Goal: Use online tool/utility: Utilize a website feature to perform a specific function

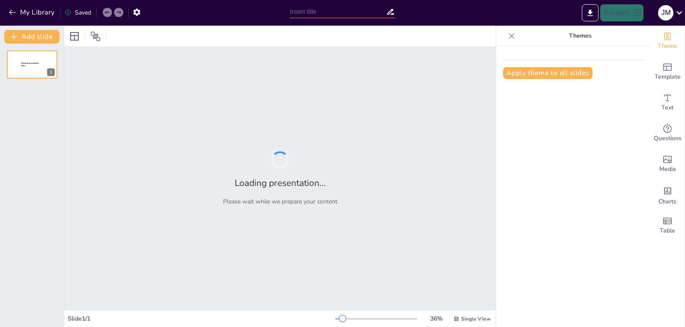
type input "Imported plantilla.pptx"
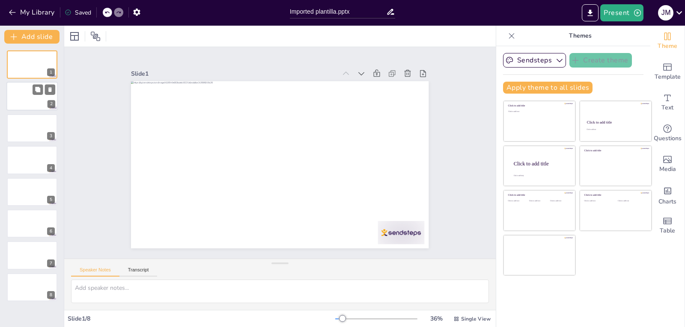
click at [27, 97] on div at bounding box center [31, 96] width 51 height 29
click at [29, 214] on div at bounding box center [31, 223] width 51 height 29
click at [0, 264] on div "1 2 3 4 5 6 7 8" at bounding box center [32, 175] width 64 height 251
click at [139, 271] on button "Transcript" at bounding box center [138, 271] width 38 height 9
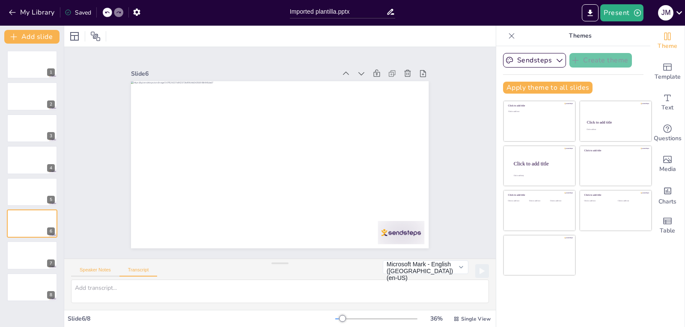
click at [107, 273] on button "Speaker Notes" at bounding box center [95, 271] width 48 height 9
click at [142, 296] on textarea at bounding box center [280, 292] width 418 height 24
type textarea "that should look better"
click at [88, 7] on div "Saved" at bounding box center [75, 11] width 31 height 15
click at [74, 13] on div "Saved" at bounding box center [78, 13] width 27 height 8
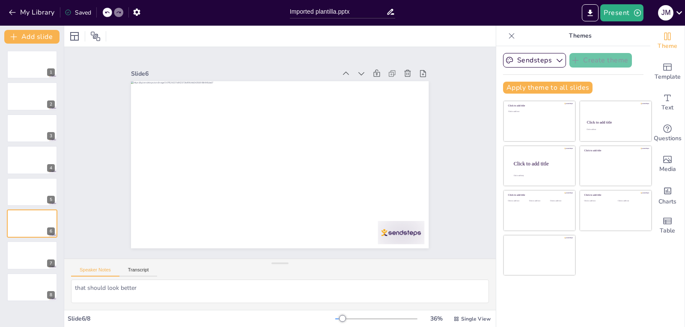
click at [73, 12] on div "Saved" at bounding box center [78, 13] width 27 height 8
click at [14, 15] on icon "button" at bounding box center [12, 12] width 9 height 9
